Goal: Task Accomplishment & Management: Manage account settings

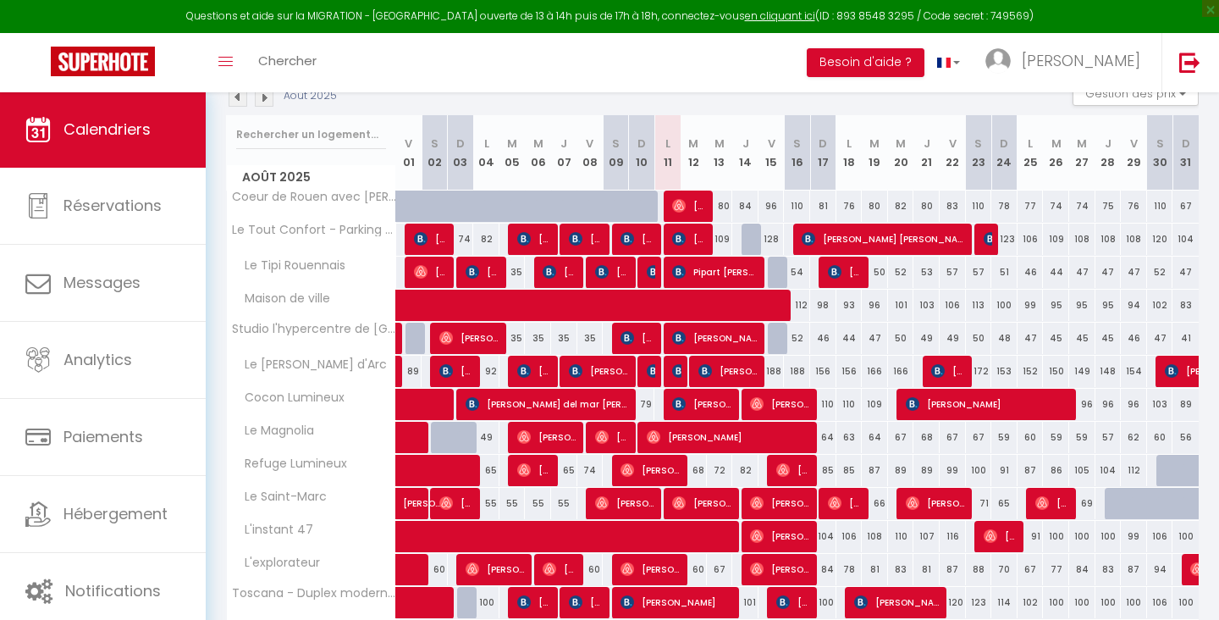
scroll to position [266, 0]
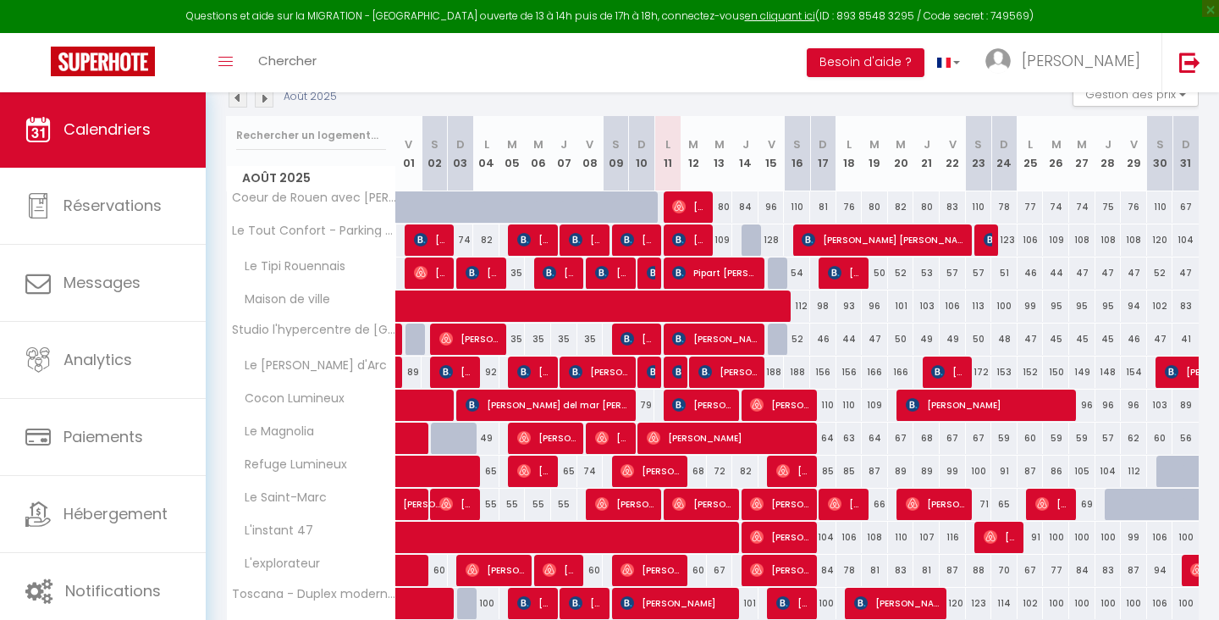
click at [263, 100] on img at bounding box center [264, 98] width 19 height 19
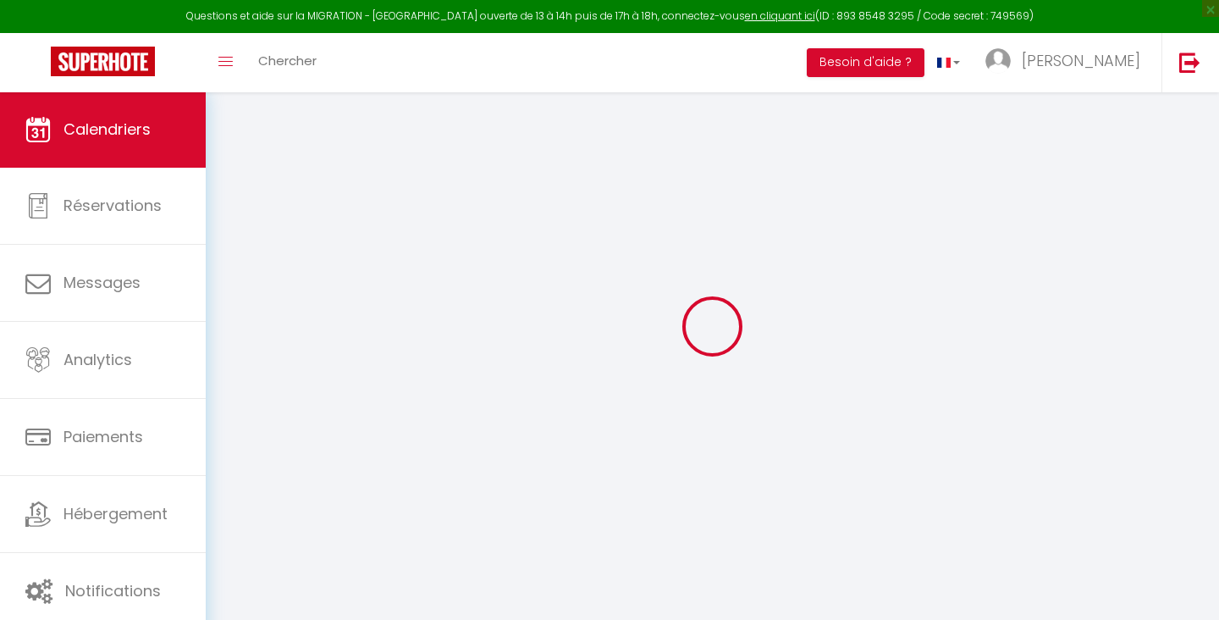
scroll to position [91, 0]
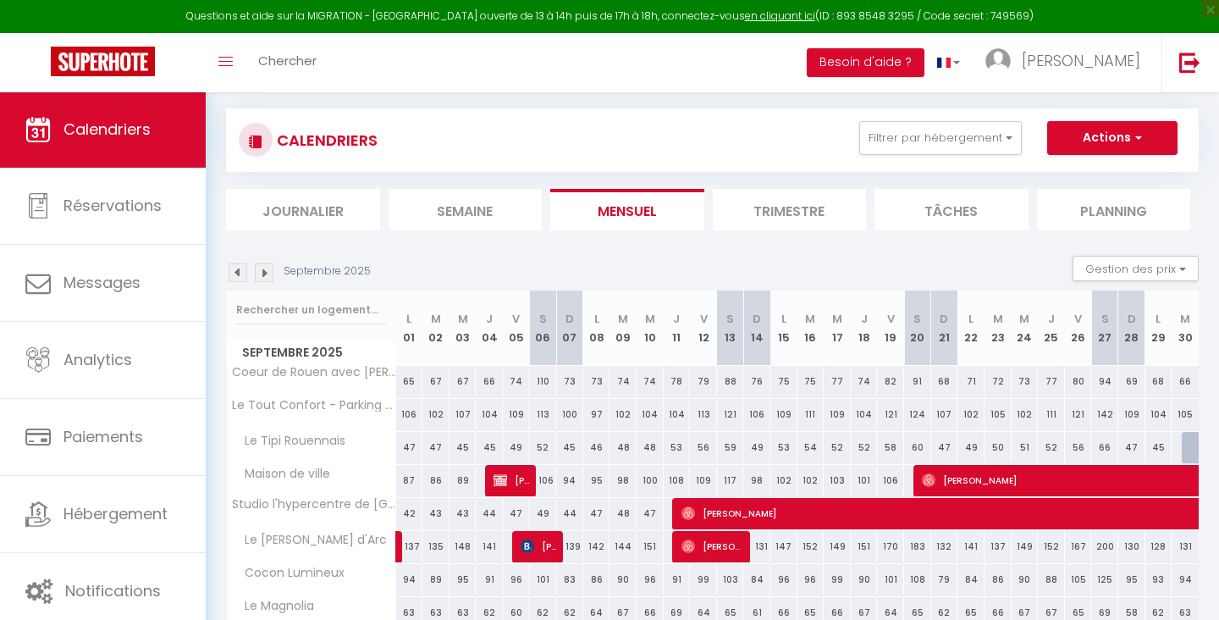
click at [506, 487] on span "[PERSON_NAME]" at bounding box center [512, 480] width 36 height 32
select select "OK"
select select "KO"
select select "0"
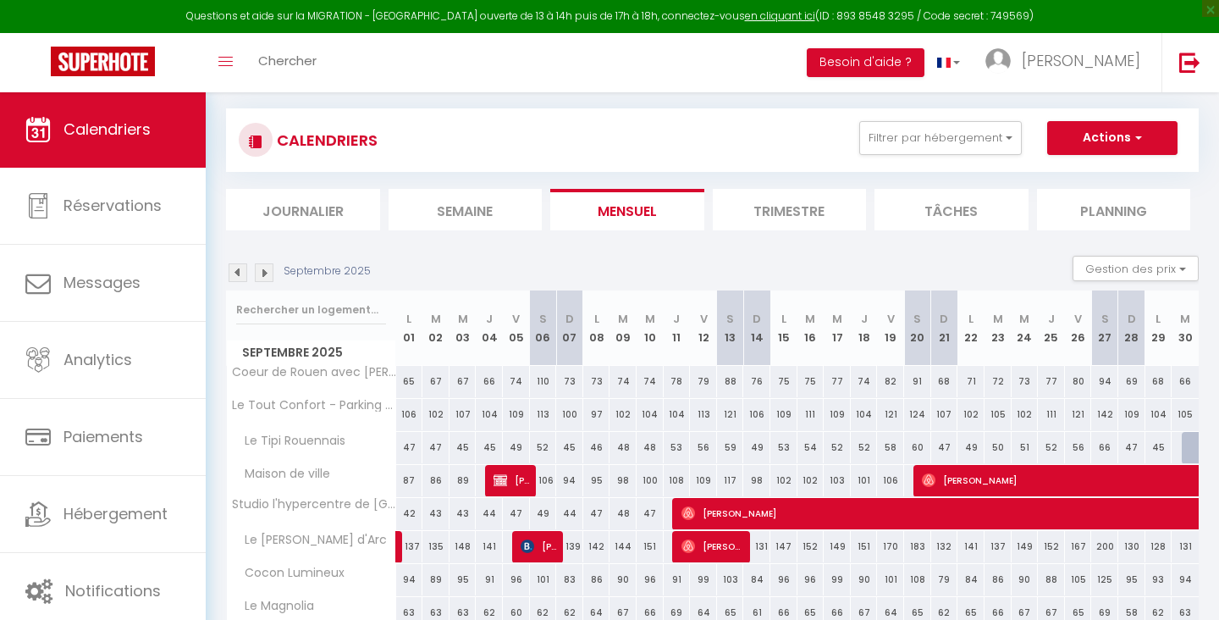
select select "1"
select select
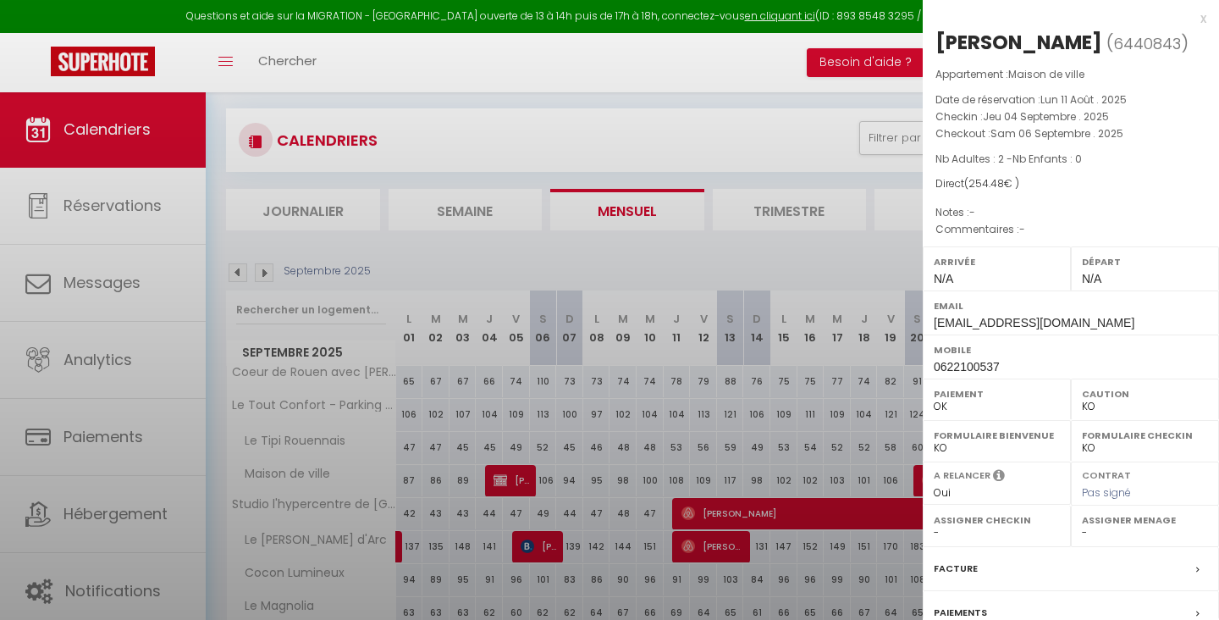
select select "45255"
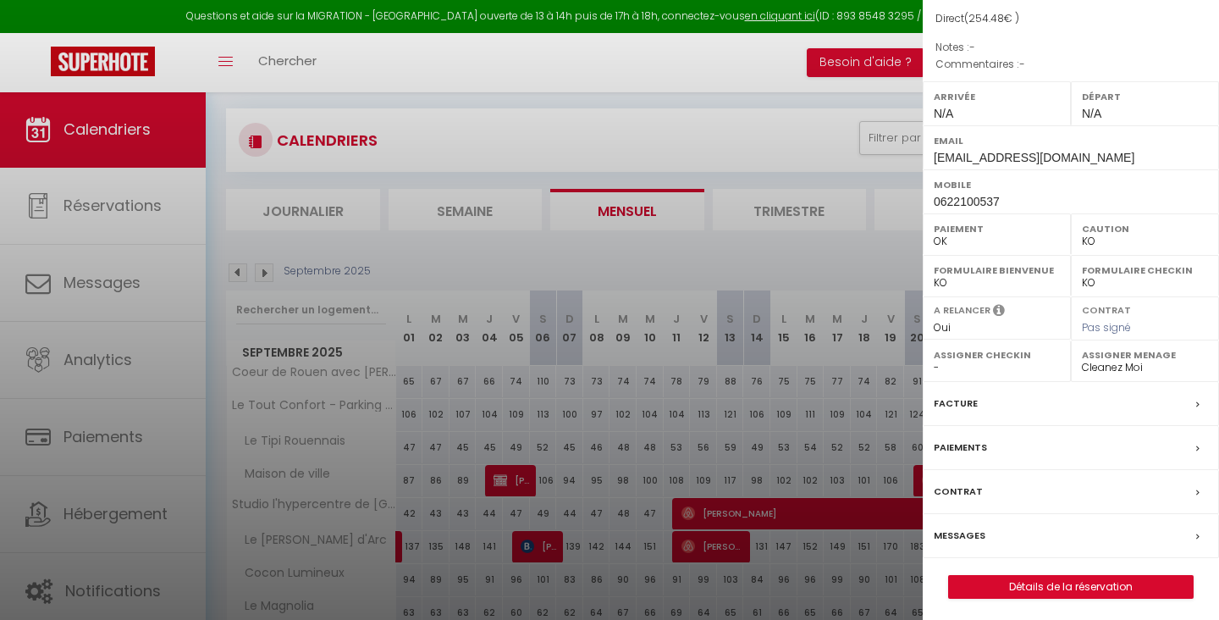
scroll to position [164, 0]
click at [1063, 579] on link "Détails de la réservation" at bounding box center [1071, 588] width 244 height 22
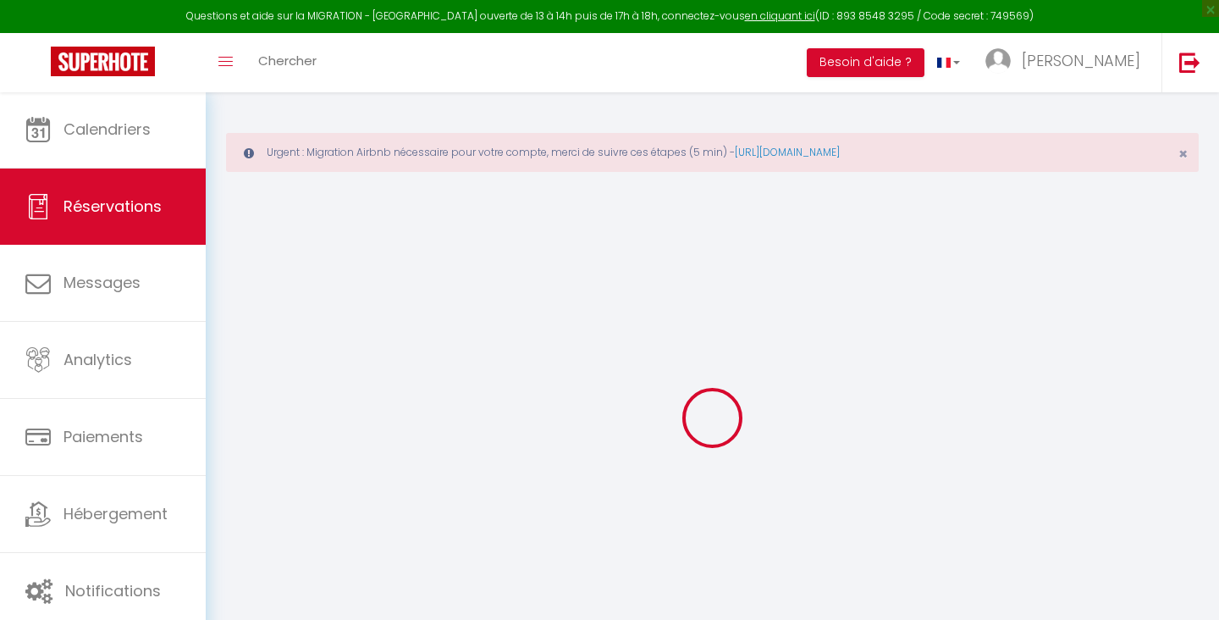
select select
select select "14"
checkbox input "false"
select select
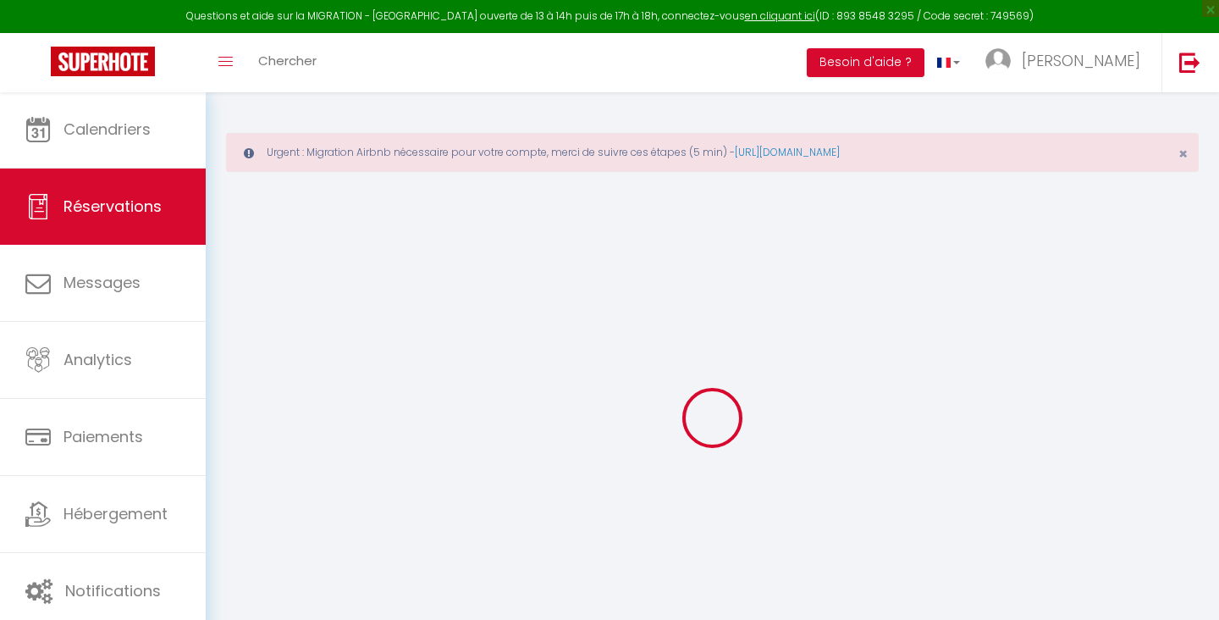
select select
checkbox input "false"
select select
checkbox input "false"
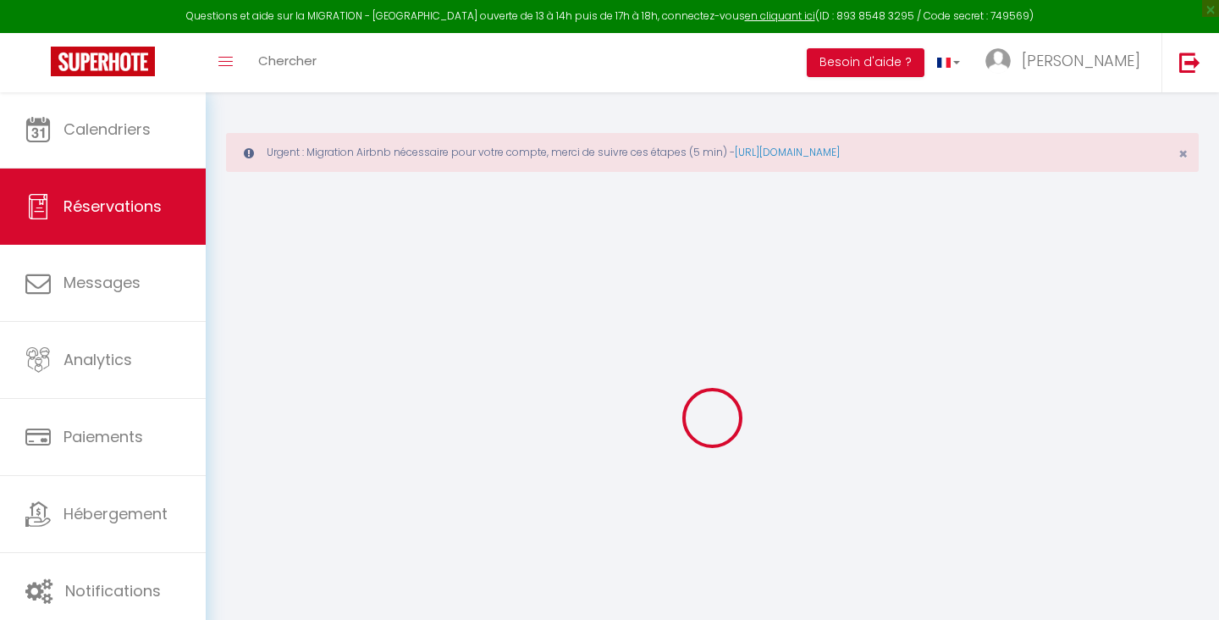
select select
checkbox input "false"
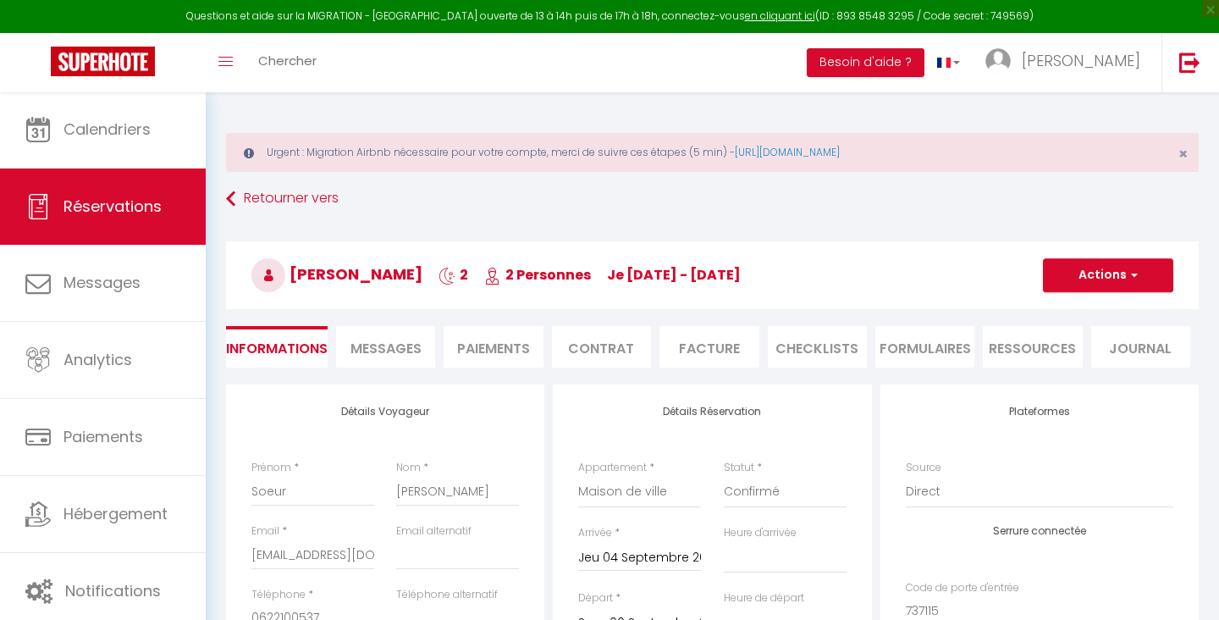
type input "60"
type input "7.48"
select select
checkbox input "false"
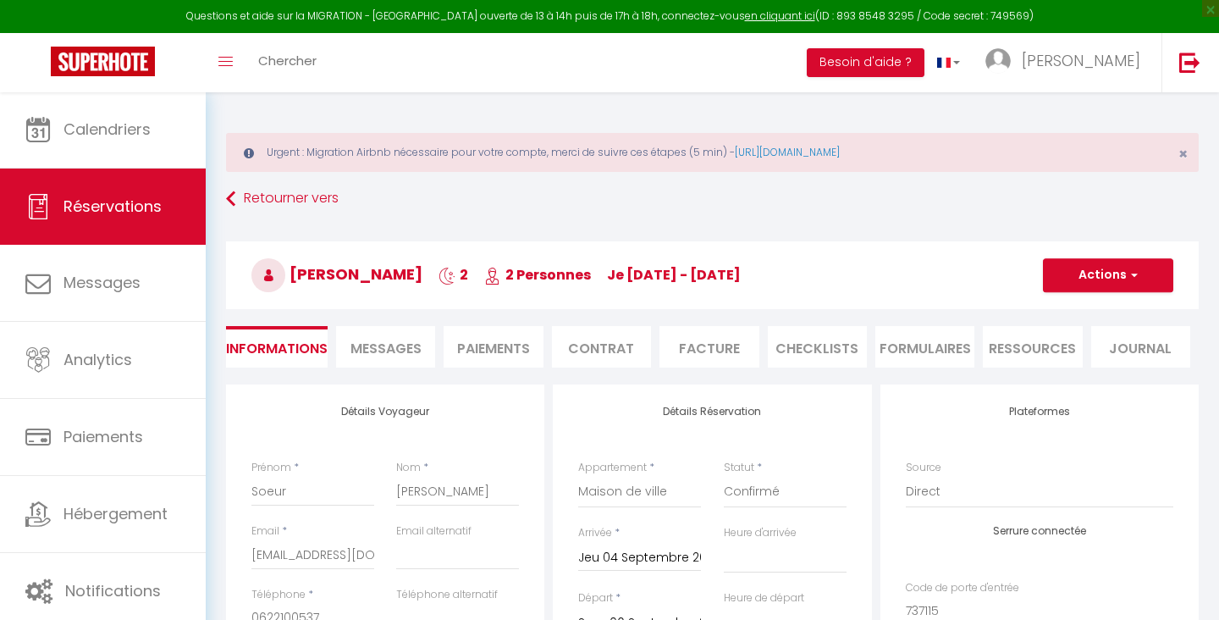
select select
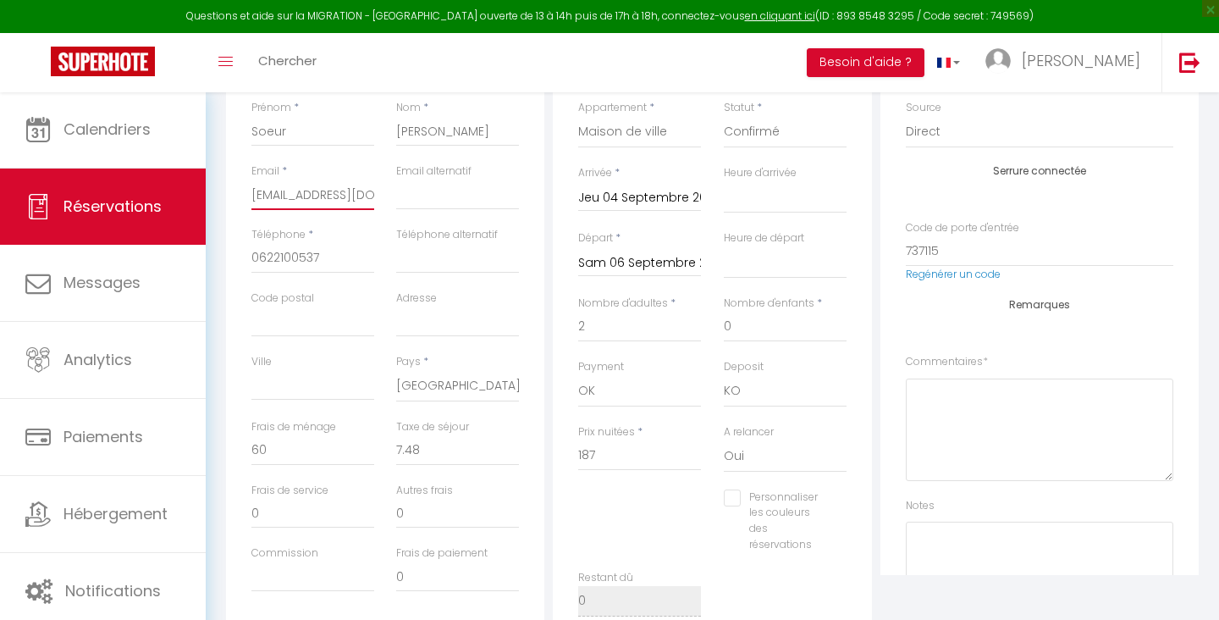
click at [331, 193] on input "[EMAIL_ADDRESS][DOMAIN_NAME]" at bounding box center [313, 195] width 123 height 30
select select
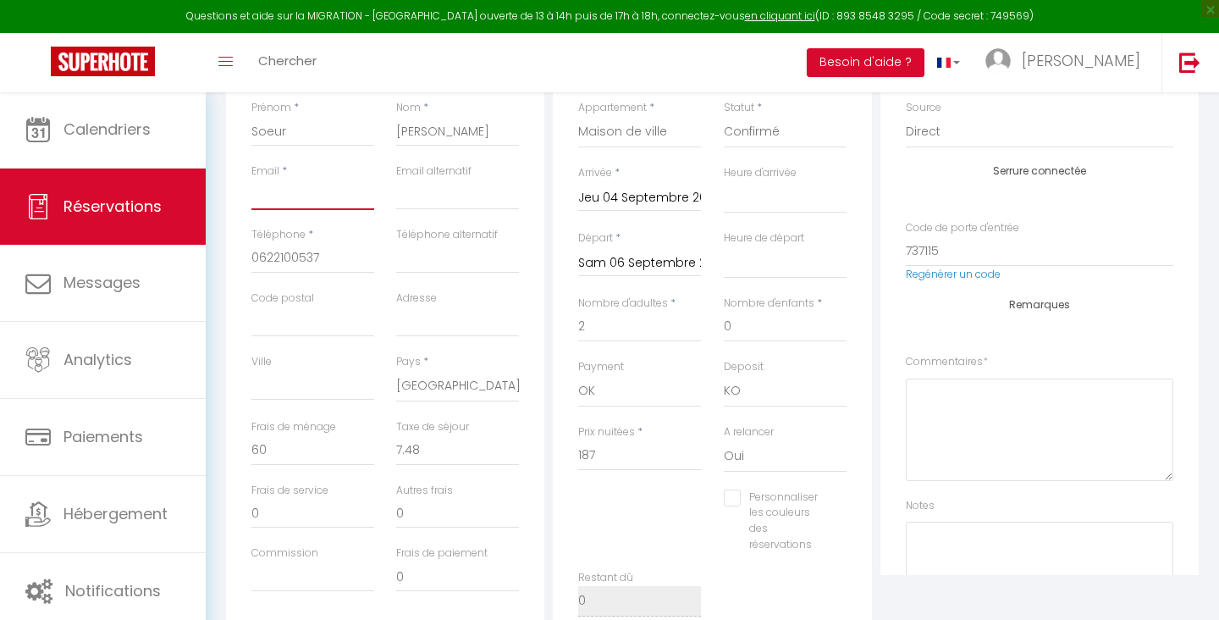
select select
checkbox input "false"
paste input "[EMAIL_ADDRESS][DOMAIN_NAME]"
type input "[EMAIL_ADDRESS][DOMAIN_NAME]"
select select
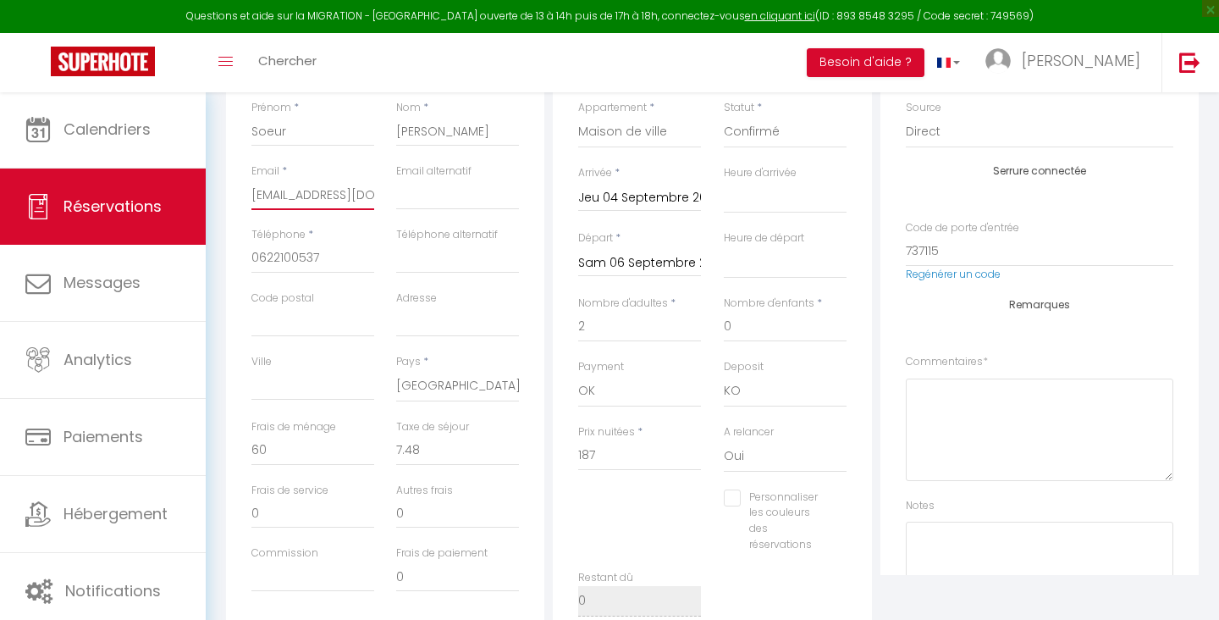
select select
checkbox input "false"
type input "[EMAIL_ADDRESS][DOMAIN_NAME]"
click at [281, 134] on input "Soeur" at bounding box center [313, 131] width 123 height 30
click at [1007, 428] on textarea at bounding box center [1040, 430] width 268 height 102
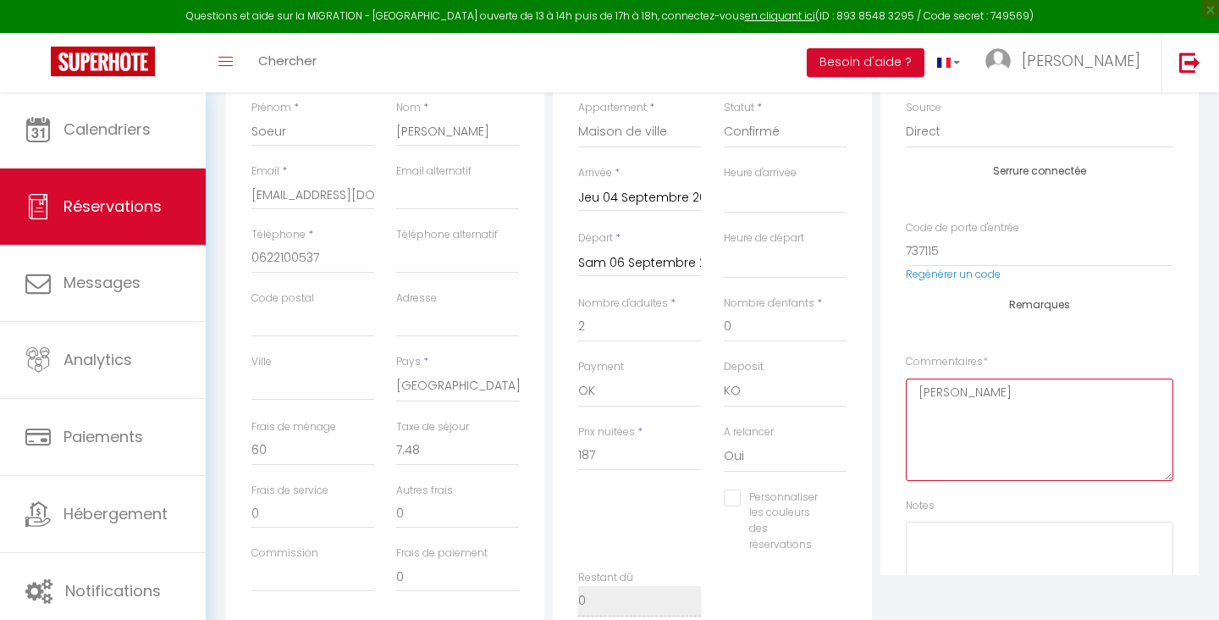
type textarea "[PERSON_NAME]"
click at [466, 405] on div "Pays * [GEOGRAPHIC_DATA] [GEOGRAPHIC_DATA] [GEOGRAPHIC_DATA] [GEOGRAPHIC_DATA] …" at bounding box center [457, 386] width 145 height 65
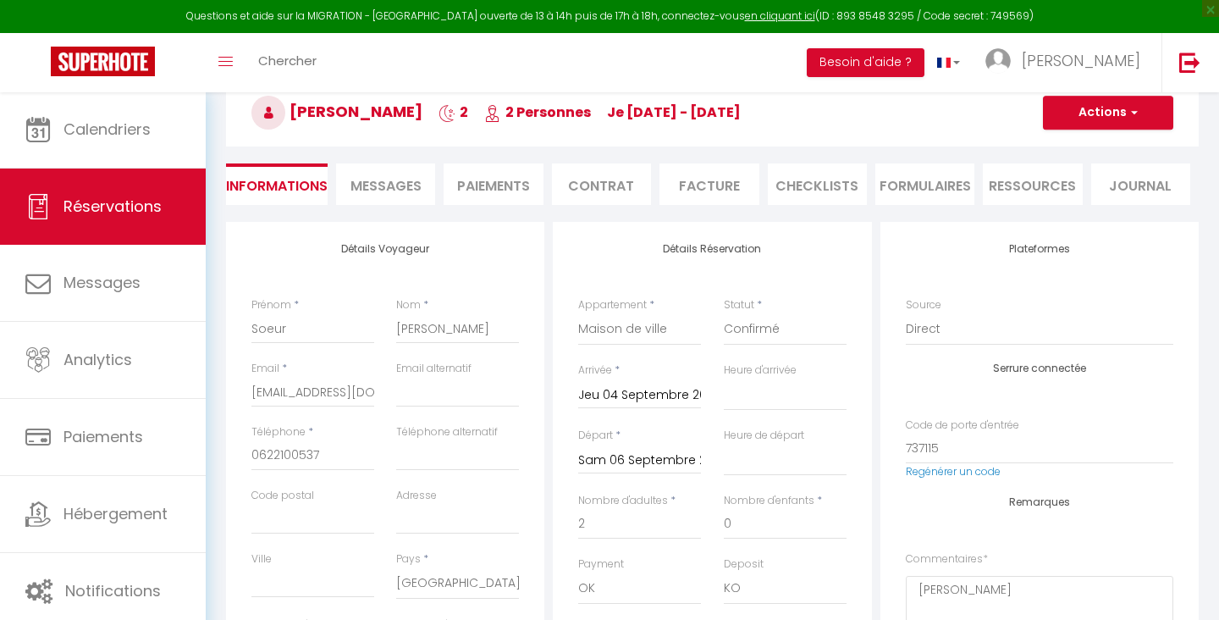
scroll to position [167, 0]
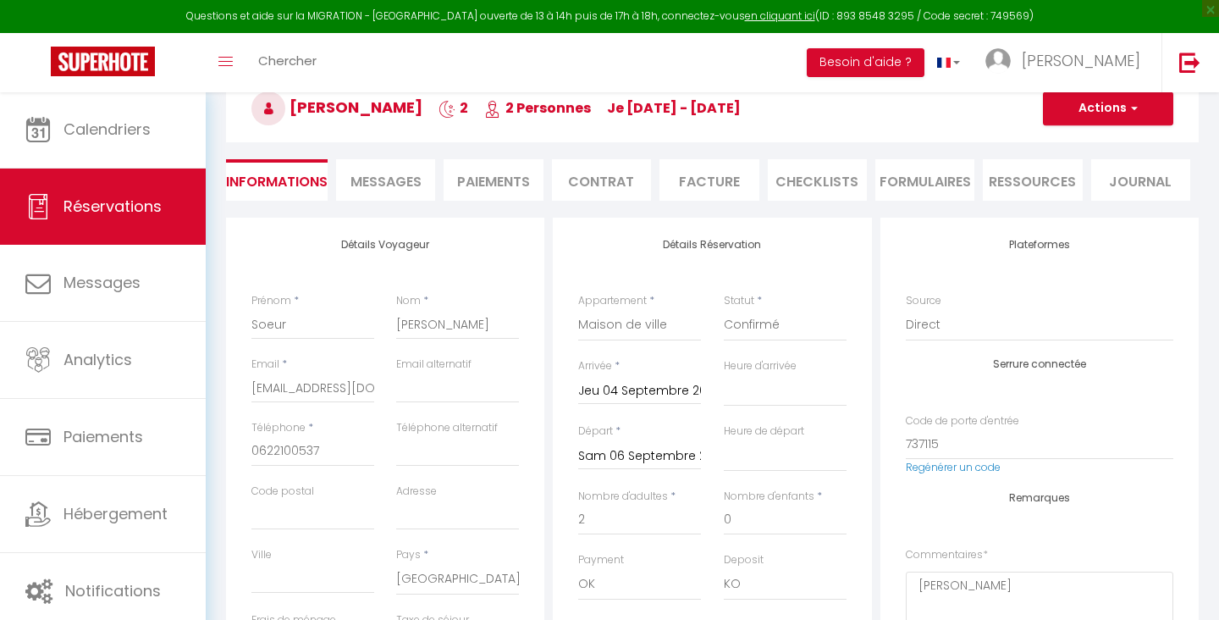
click at [504, 181] on li "Paiements" at bounding box center [493, 179] width 99 height 41
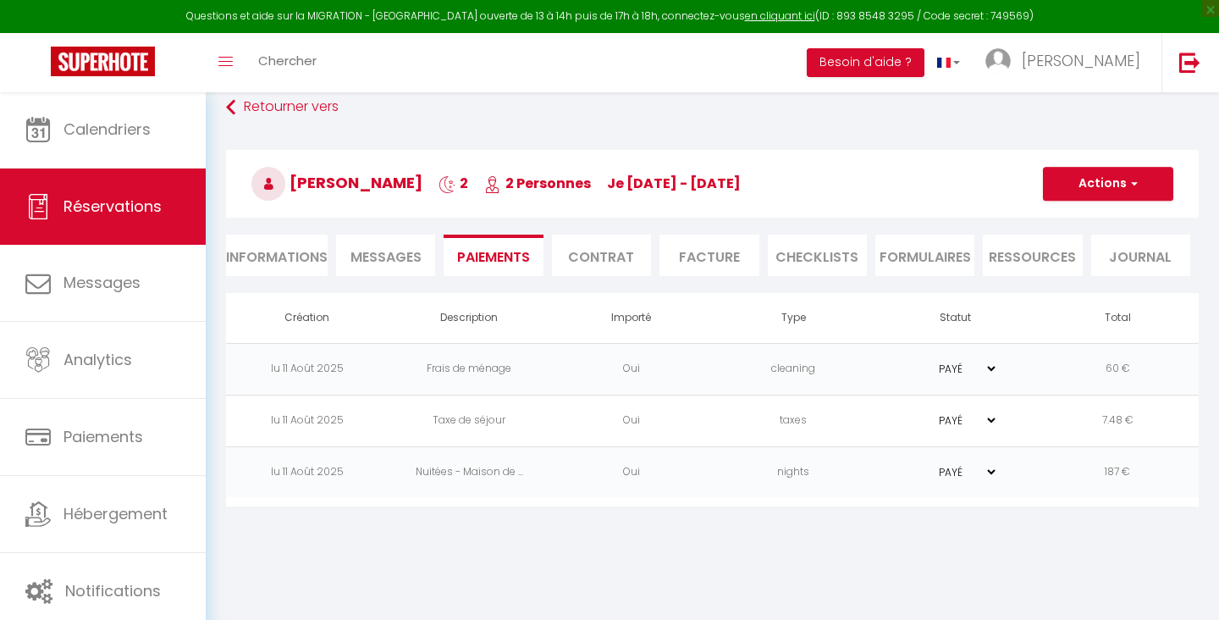
scroll to position [91, 0]
click at [417, 263] on span "Messages" at bounding box center [386, 256] width 71 height 19
select select
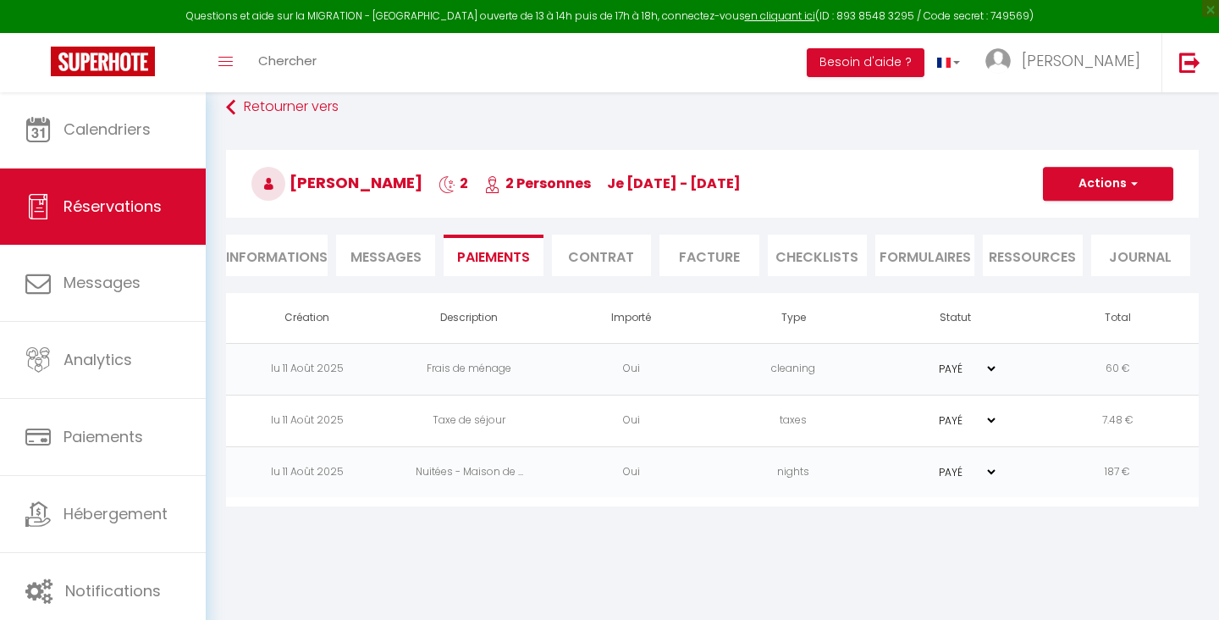
select select
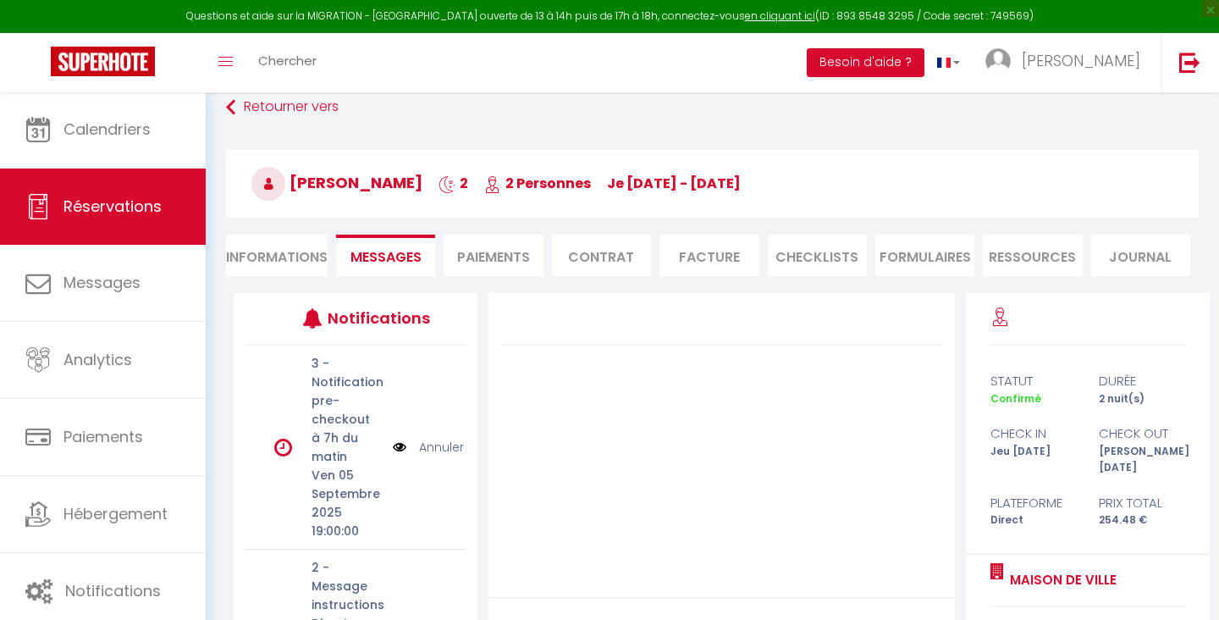
click at [277, 268] on li "Informations" at bounding box center [277, 255] width 102 height 41
select select
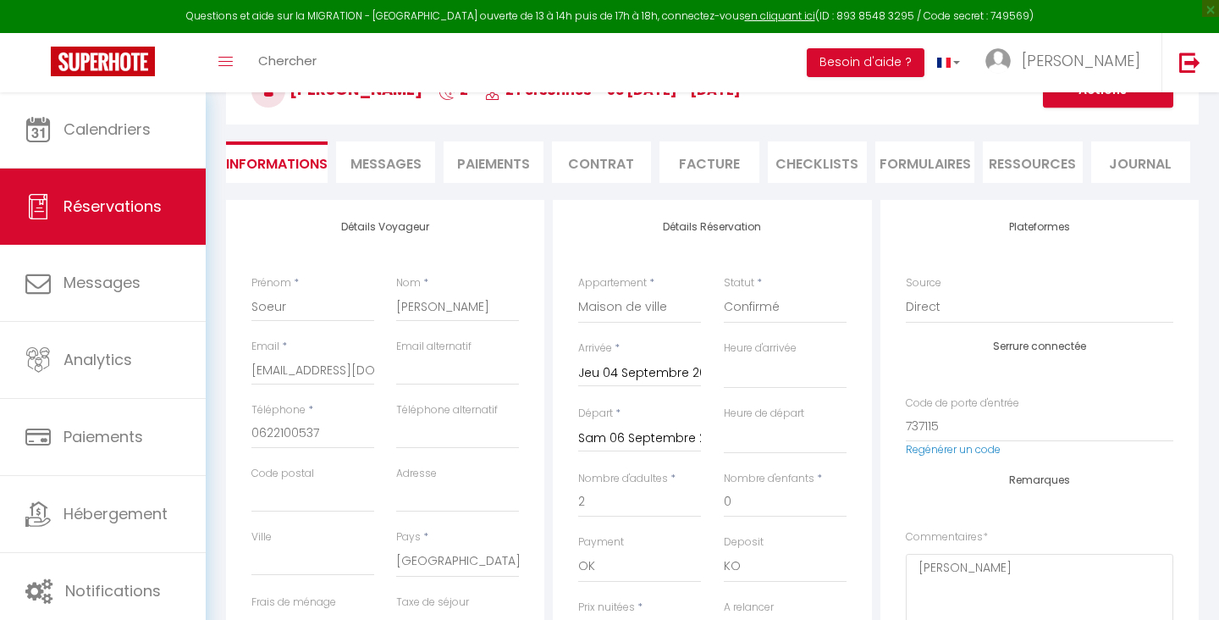
scroll to position [205, 0]
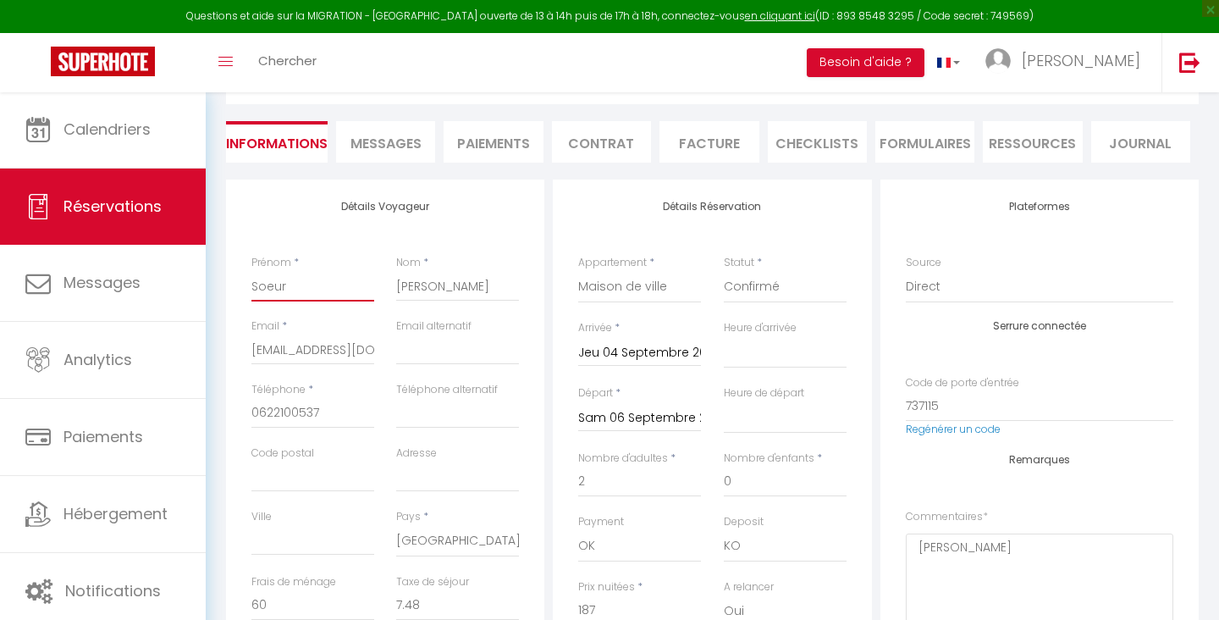
click at [283, 285] on input "Soeur" at bounding box center [313, 286] width 123 height 30
select select
checkbox input "false"
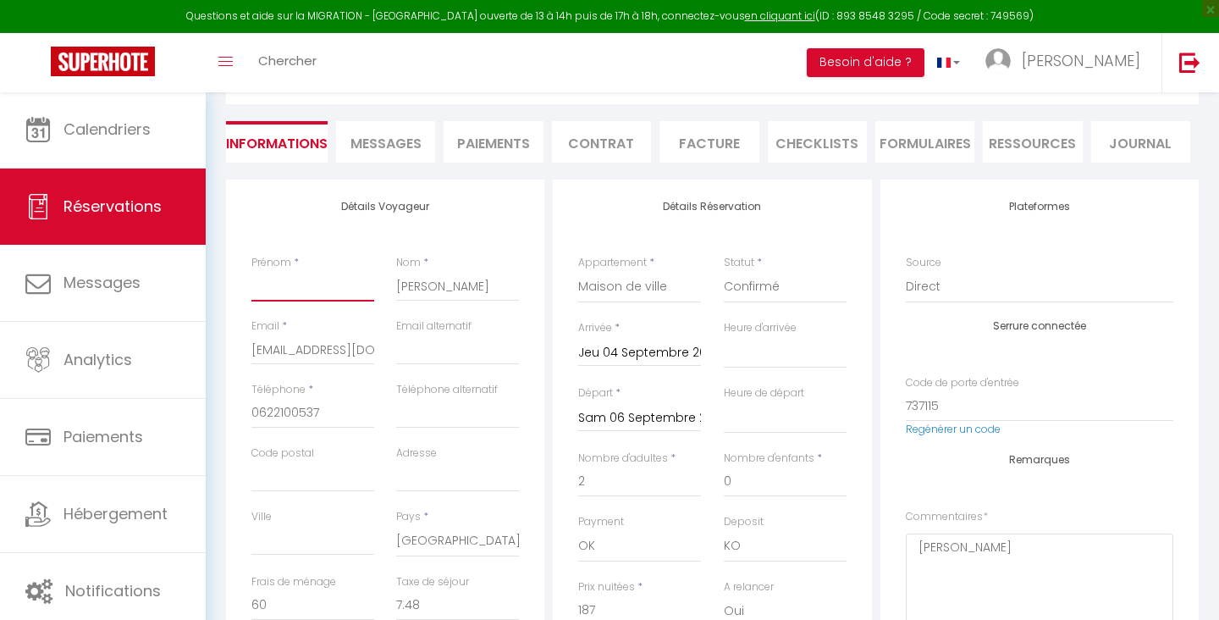
paste input "Karine"
type input "Karine"
select select
checkbox input "false"
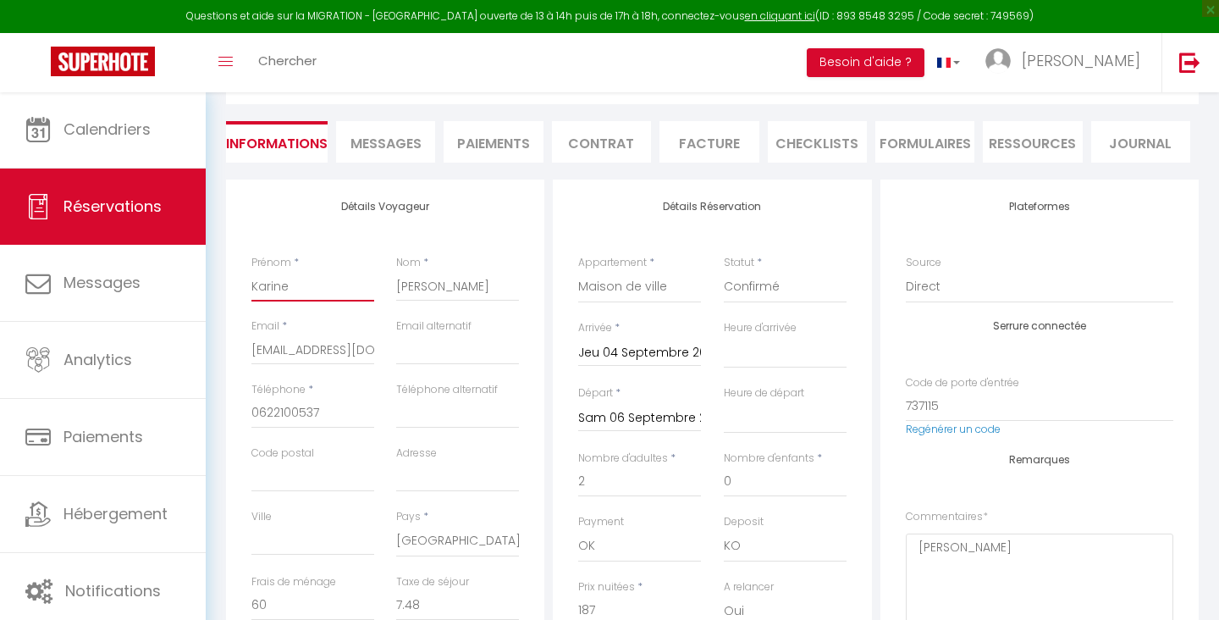
type input "Karine"
click at [420, 282] on input "[PERSON_NAME]" at bounding box center [457, 286] width 123 height 30
select select
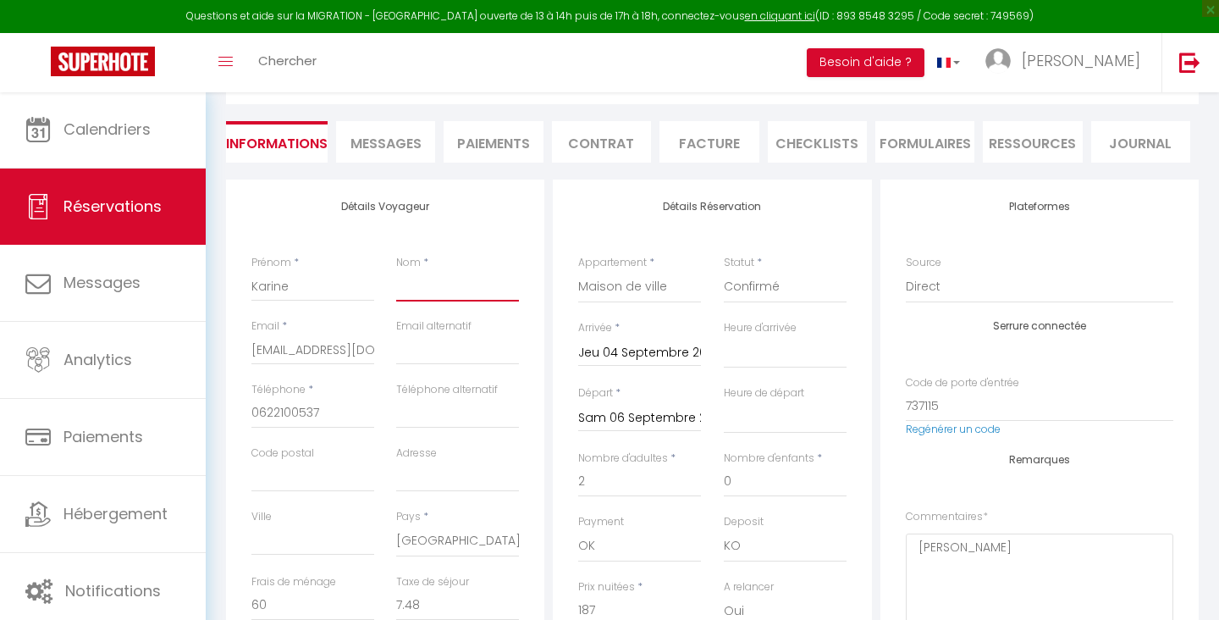
checkbox input "false"
select select
checkbox input "false"
select select
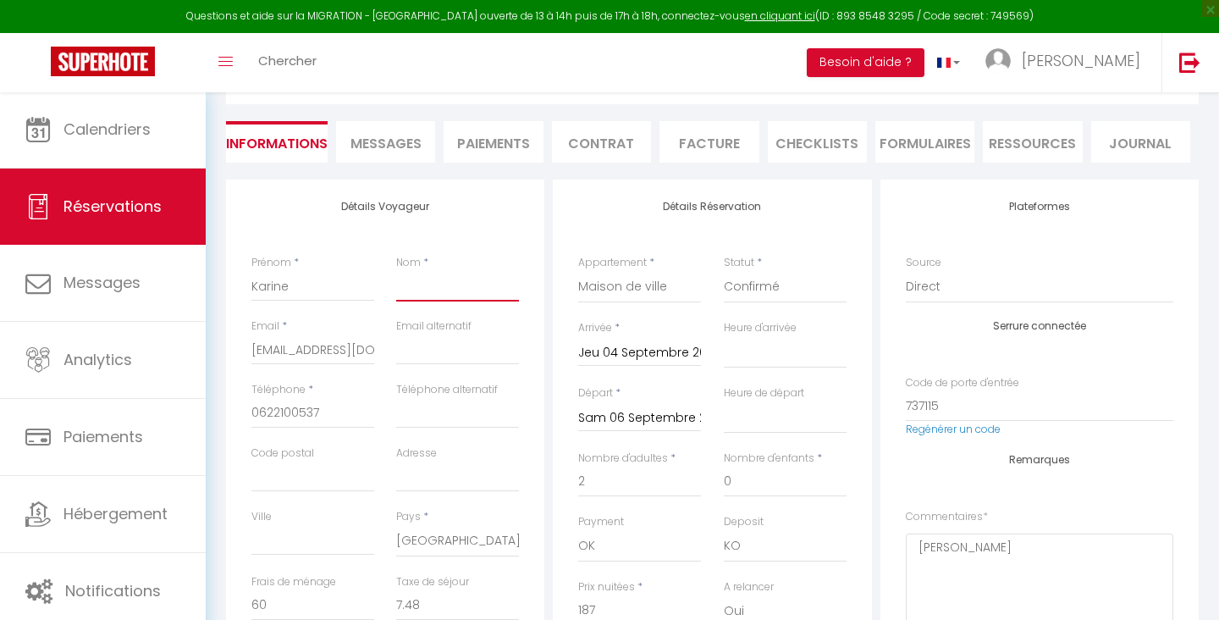
select select
checkbox input "false"
paste input "LENFANT"
type input "LENFANT"
select select
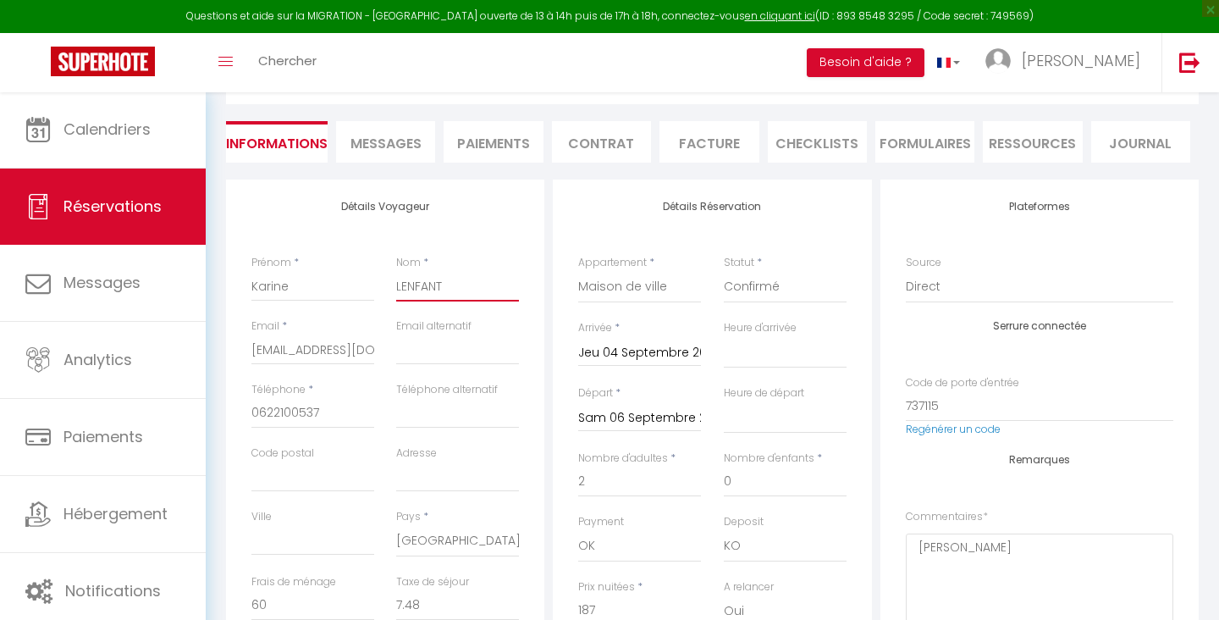
select select
checkbox input "false"
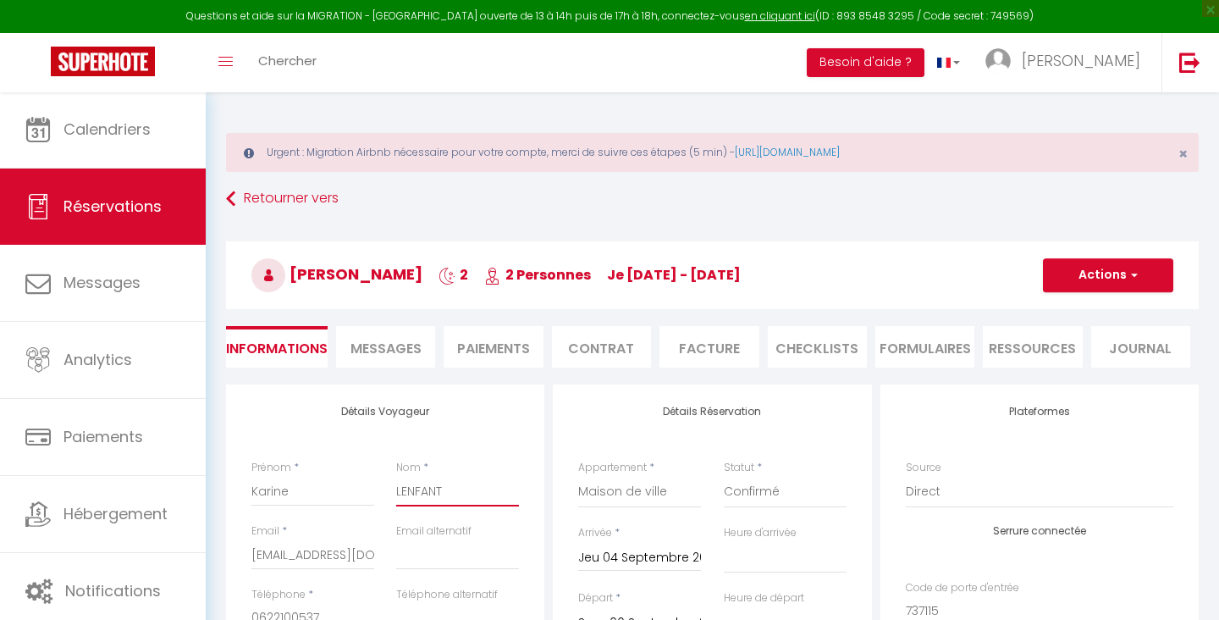
scroll to position [0, 0]
type input "LENFANT"
click at [1099, 269] on button "Actions" at bounding box center [1108, 275] width 130 height 34
click at [1063, 313] on link "Enregistrer" at bounding box center [1092, 312] width 134 height 22
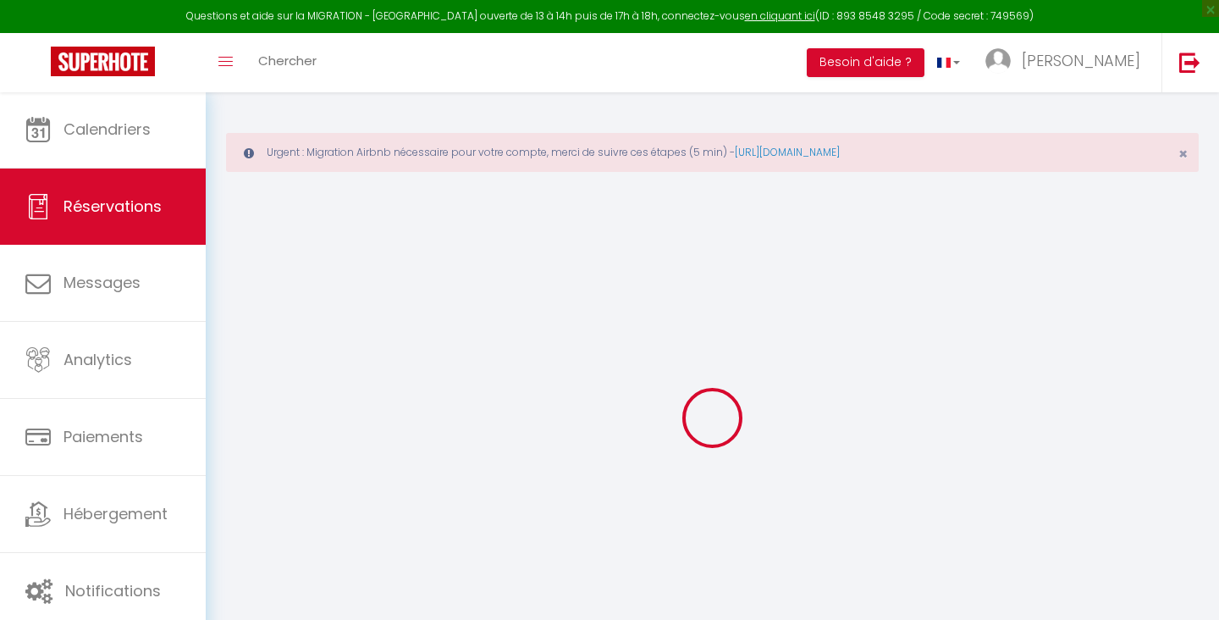
select select "not_cancelled"
